Goal: Information Seeking & Learning: Learn about a topic

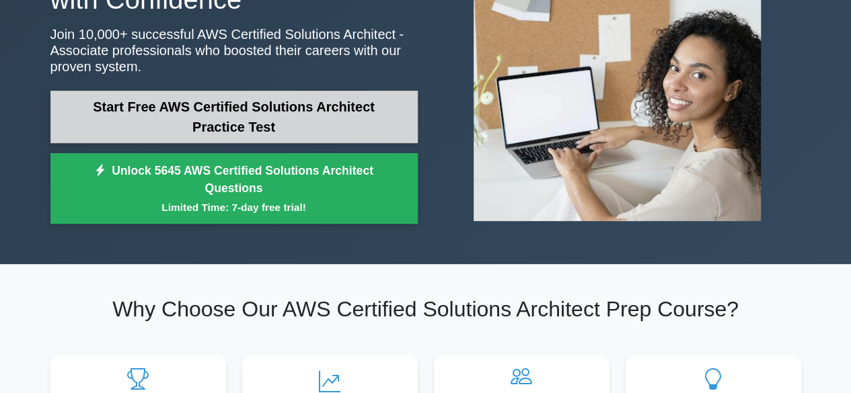
click at [234, 126] on link "Start Free AWS Certified Solutions Architect Practice Test" at bounding box center [233, 117] width 367 height 52
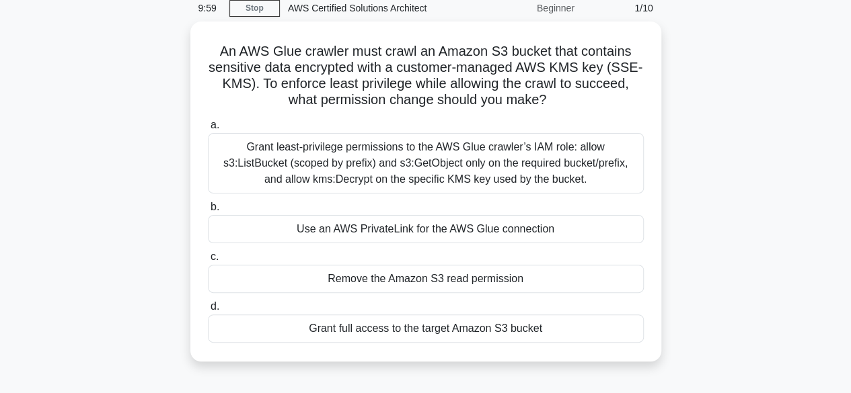
scroll to position [52, 0]
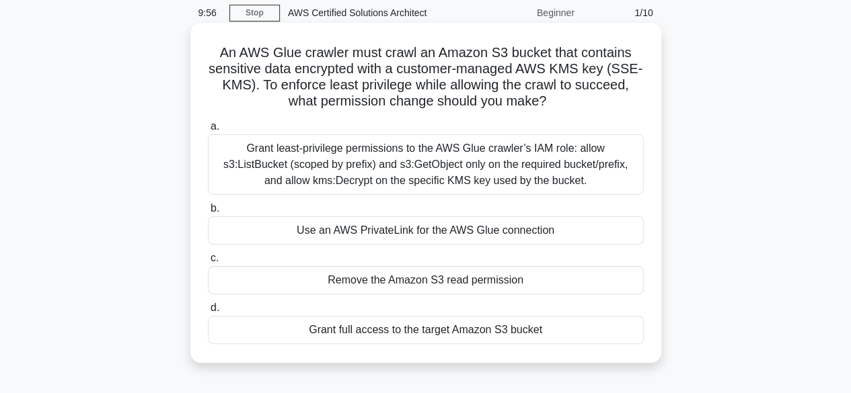
click at [378, 235] on div "Use an AWS PrivateLink for the AWS Glue connection" at bounding box center [426, 231] width 436 height 28
click at [208, 213] on input "b. Use an AWS PrivateLink for the AWS Glue connection" at bounding box center [208, 208] width 0 height 9
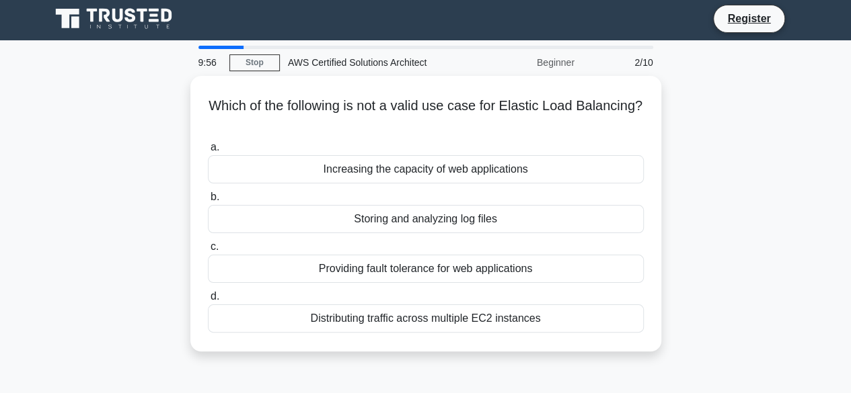
scroll to position [0, 0]
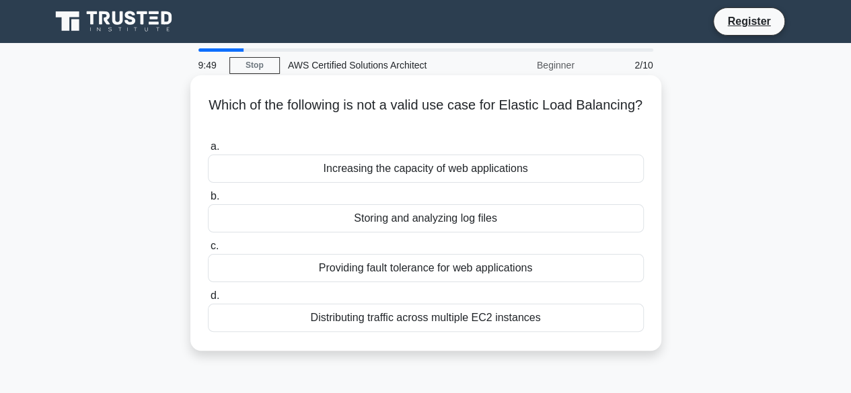
click at [405, 278] on div "Providing fault tolerance for web applications" at bounding box center [426, 268] width 436 height 28
click at [208, 251] on input "c. Providing fault tolerance for web applications" at bounding box center [208, 246] width 0 height 9
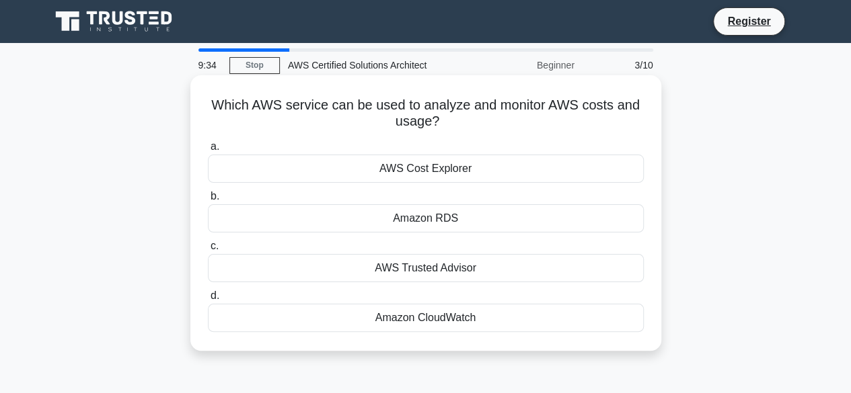
click at [451, 175] on div "AWS Cost Explorer" at bounding box center [426, 169] width 436 height 28
click at [208, 151] on input "a. AWS Cost Explorer" at bounding box center [208, 147] width 0 height 9
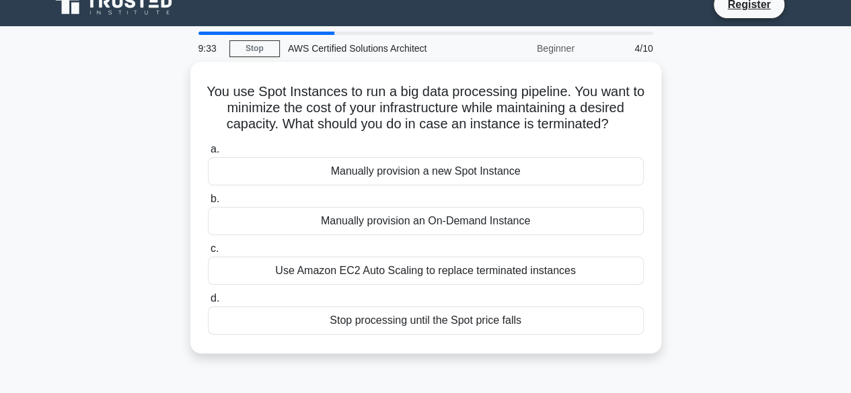
scroll to position [20, 0]
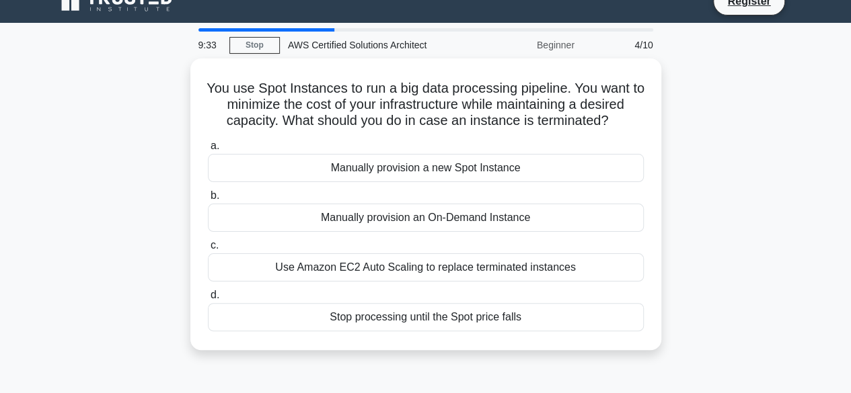
click at [451, 175] on div "Manually provision a new Spot Instance" at bounding box center [426, 168] width 436 height 28
click at [208, 151] on input "a. Manually provision a new Spot Instance" at bounding box center [208, 146] width 0 height 9
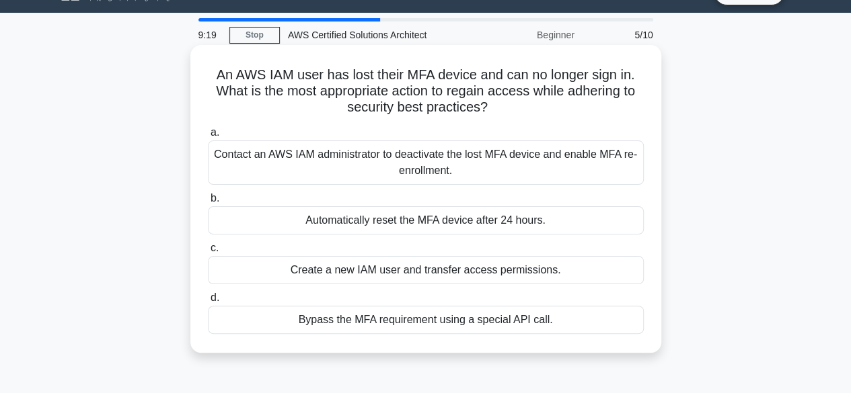
scroll to position [32, 0]
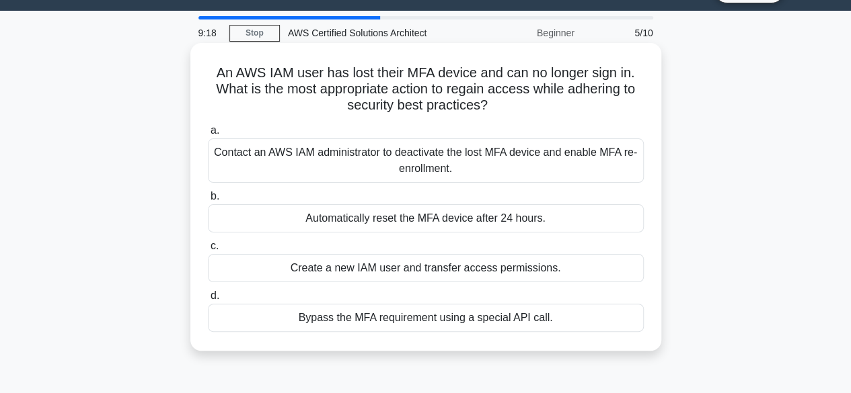
click at [424, 261] on div "Create a new IAM user and transfer access permissions." at bounding box center [426, 268] width 436 height 28
click at [208, 251] on input "c. Create a new IAM user and transfer access permissions." at bounding box center [208, 246] width 0 height 9
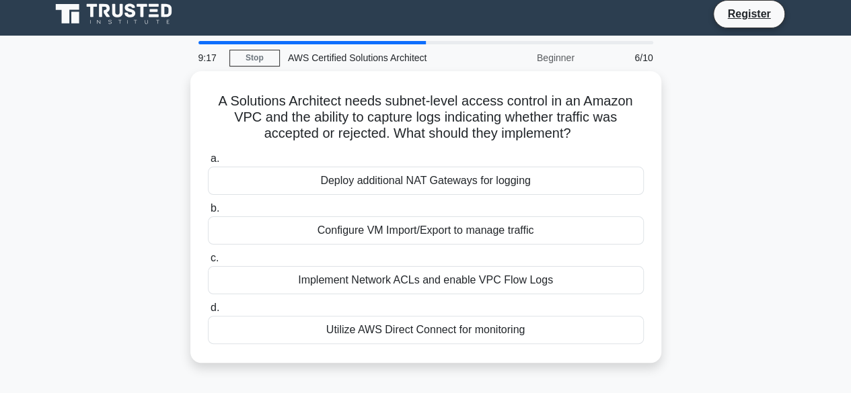
scroll to position [10, 0]
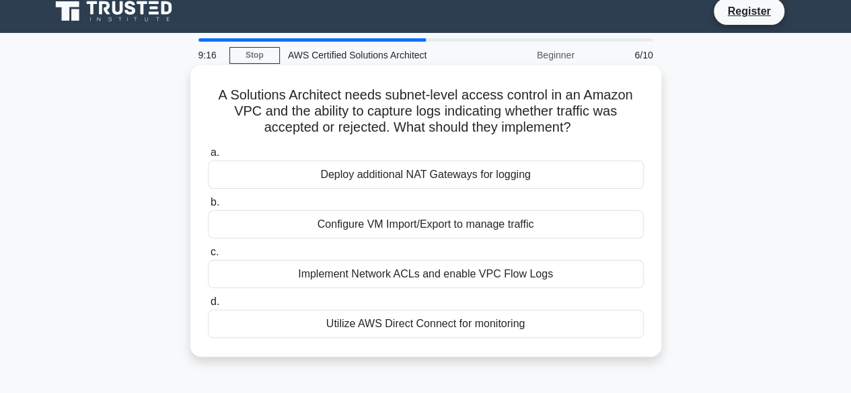
click at [405, 177] on div "Deploy additional NAT Gateways for logging" at bounding box center [426, 175] width 436 height 28
click at [208, 157] on input "a. Deploy additional NAT Gateways for logging" at bounding box center [208, 153] width 0 height 9
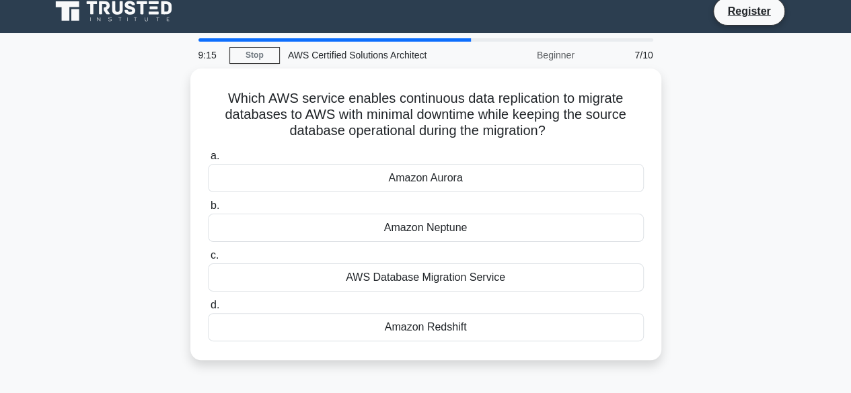
scroll to position [0, 0]
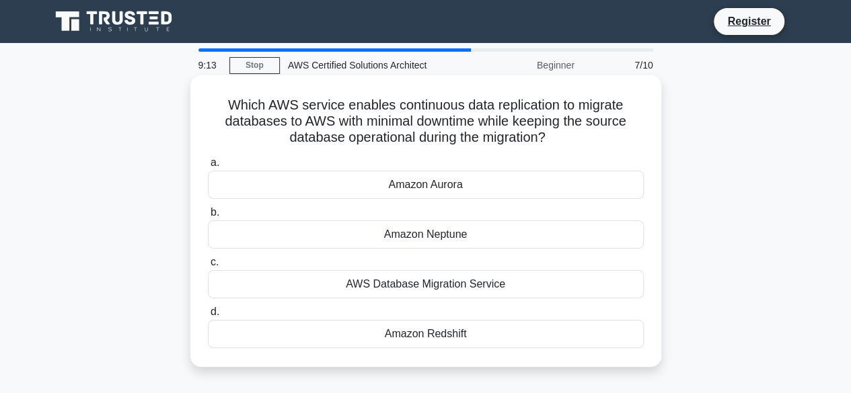
click at [447, 196] on div "Amazon Aurora" at bounding box center [426, 185] width 436 height 28
click at [208, 167] on input "a. Amazon Aurora" at bounding box center [208, 163] width 0 height 9
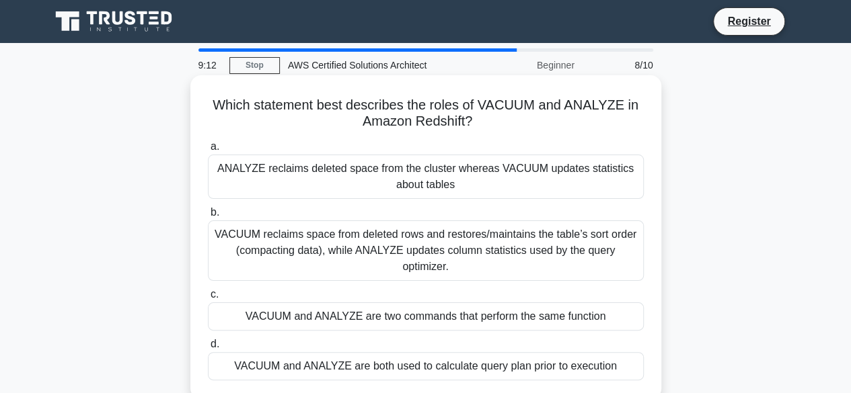
click at [485, 169] on div "ANALYZE reclaims deleted space from the cluster whereas VACUUM updates statisti…" at bounding box center [426, 177] width 436 height 44
click at [208, 151] on input "a. ANALYZE reclaims deleted space from the cluster whereas VACUUM updates stati…" at bounding box center [208, 147] width 0 height 9
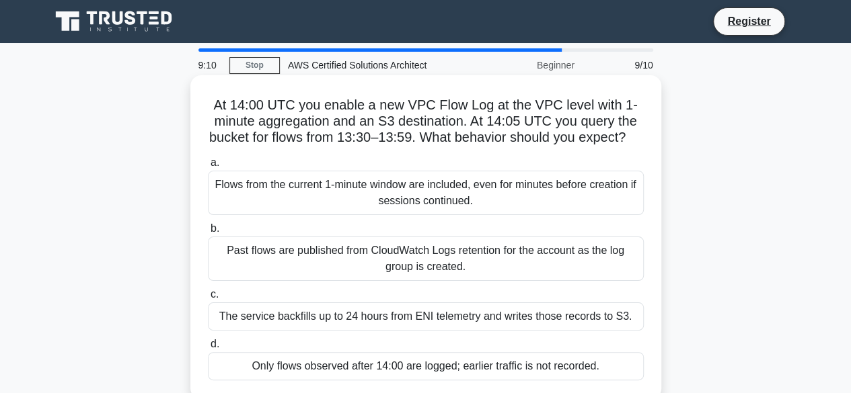
click at [473, 281] on div "Past flows are published from CloudWatch Logs retention for the account as the …" at bounding box center [426, 259] width 436 height 44
click at [208, 233] on input "b. Past flows are published from CloudWatch Logs retention for the account as t…" at bounding box center [208, 229] width 0 height 9
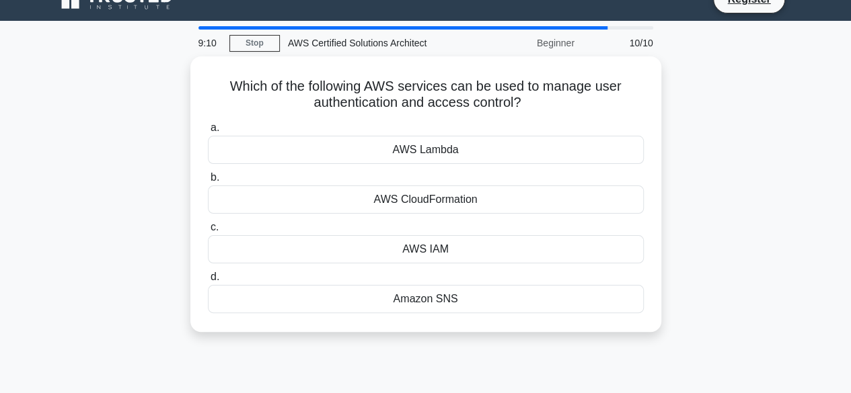
scroll to position [23, 0]
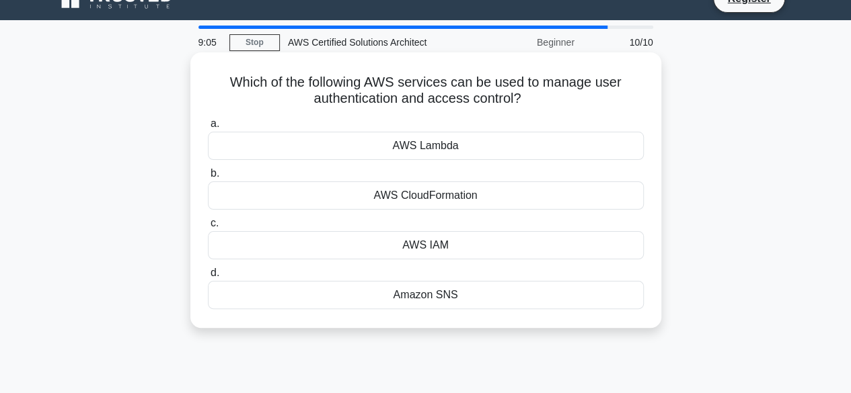
click at [476, 249] on div "AWS IAM" at bounding box center [426, 245] width 436 height 28
click at [208, 228] on input "c. AWS IAM" at bounding box center [208, 223] width 0 height 9
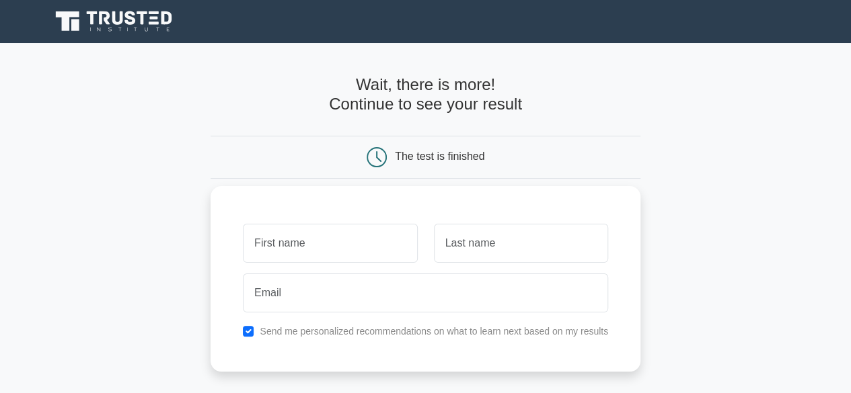
click at [381, 245] on input "text" at bounding box center [330, 243] width 174 height 39
type input "[PERSON_NAME]"
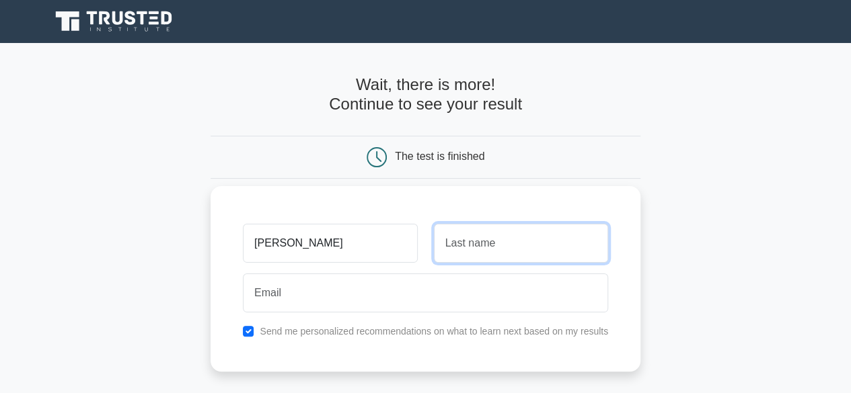
click at [465, 242] on input "text" at bounding box center [521, 243] width 174 height 39
type input "[PERSON_NAME]"
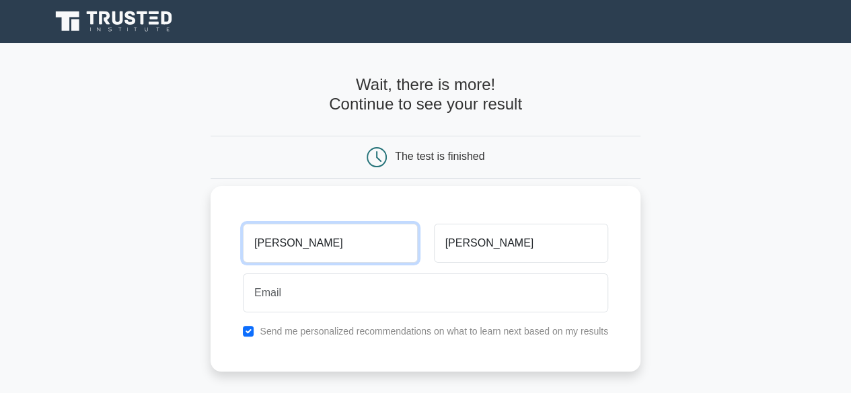
drag, startPoint x: 364, startPoint y: 258, endPoint x: 229, endPoint y: 262, distance: 135.9
click at [229, 262] on div "[PERSON_NAME] Send me personalized recommendations on what to learn next based …" at bounding box center [425, 279] width 430 height 186
click at [330, 239] on input "[PERSON_NAME]" at bounding box center [330, 243] width 174 height 39
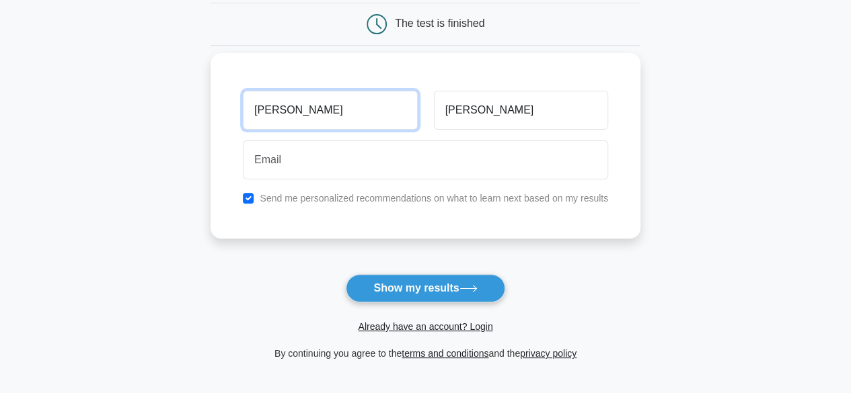
scroll to position [135, 0]
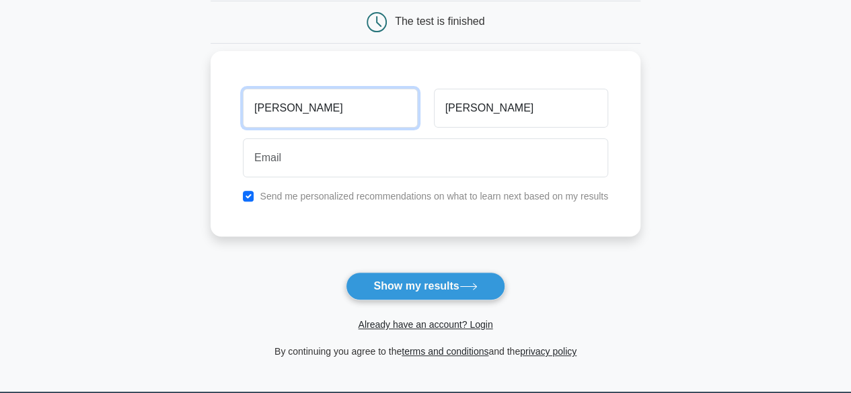
type input "[PERSON_NAME]"
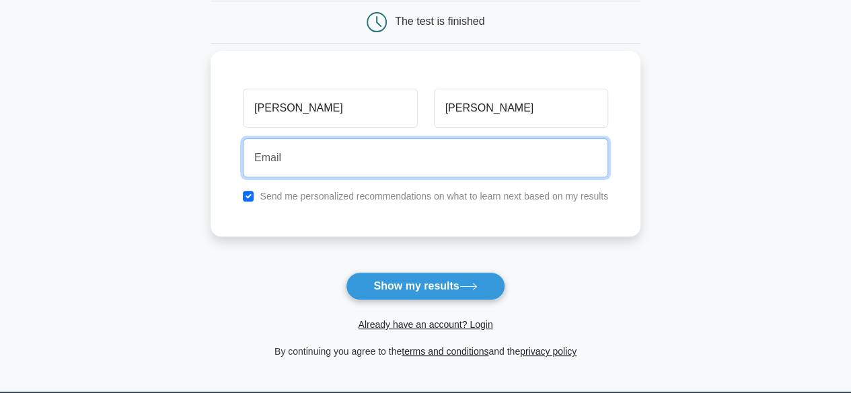
click at [356, 161] on input "email" at bounding box center [425, 158] width 365 height 39
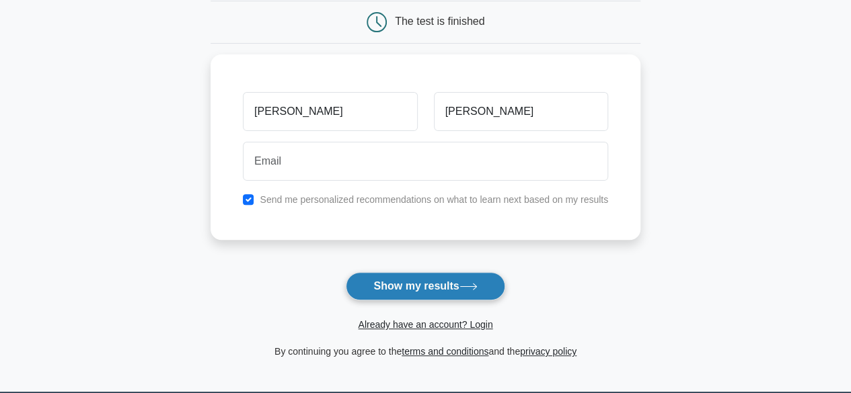
drag, startPoint x: 502, startPoint y: 297, endPoint x: 491, endPoint y: 284, distance: 16.2
click at [491, 284] on button "Show my results" at bounding box center [425, 286] width 159 height 28
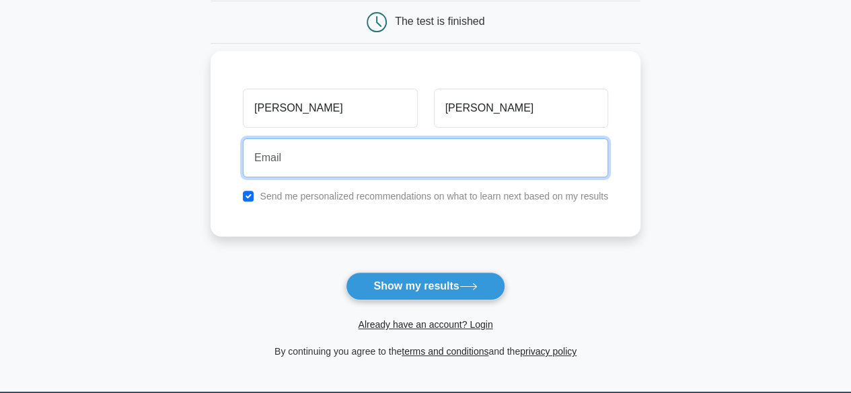
click at [396, 155] on input "email" at bounding box center [425, 158] width 365 height 39
type input "[EMAIL_ADDRESS][DOMAIN_NAME]"
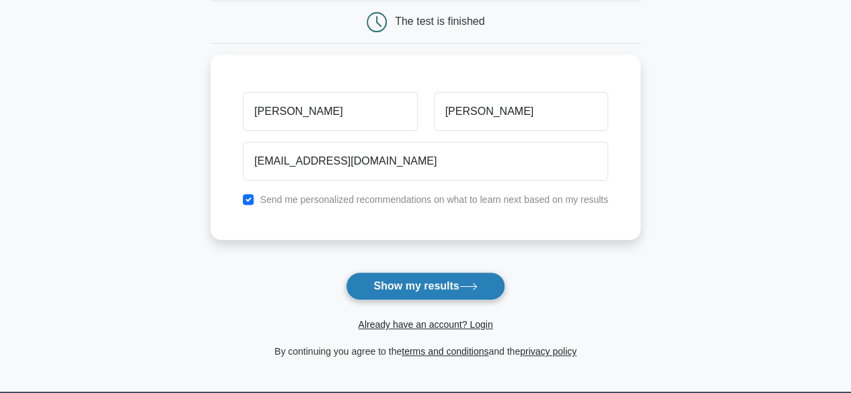
click at [413, 286] on button "Show my results" at bounding box center [425, 286] width 159 height 28
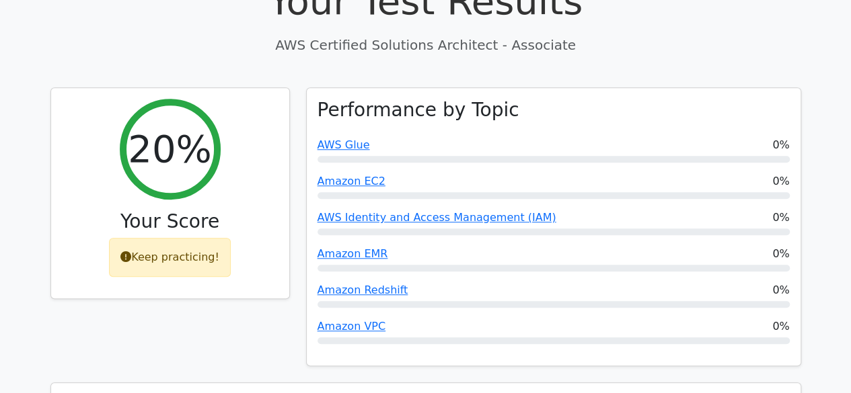
scroll to position [457, 0]
